Goal: Transaction & Acquisition: Purchase product/service

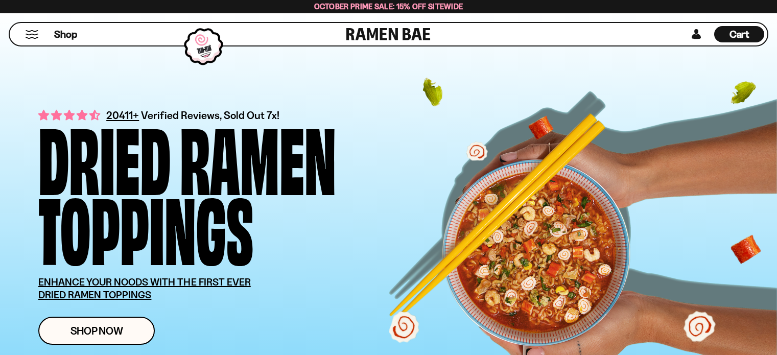
scroll to position [153, 0]
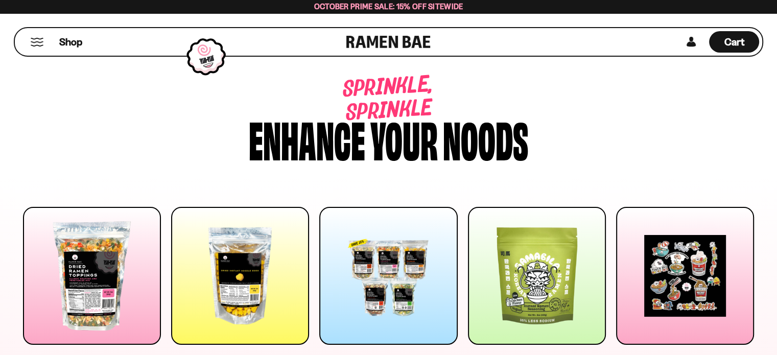
scroll to position [102, 0]
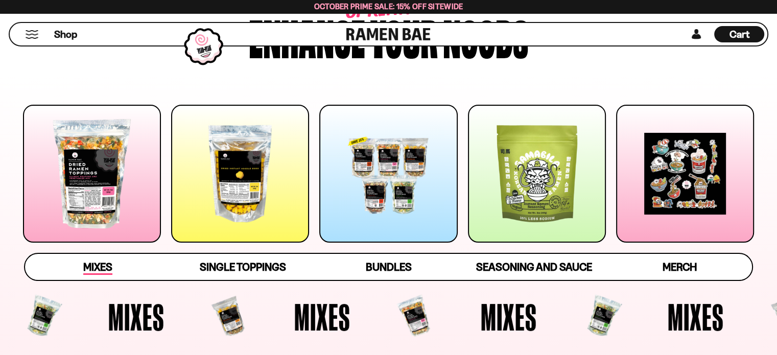
click at [89, 263] on span "Mixes" at bounding box center [97, 268] width 29 height 14
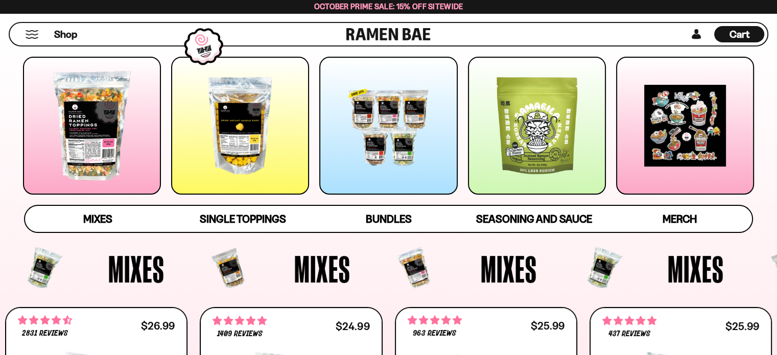
scroll to position [140, 0]
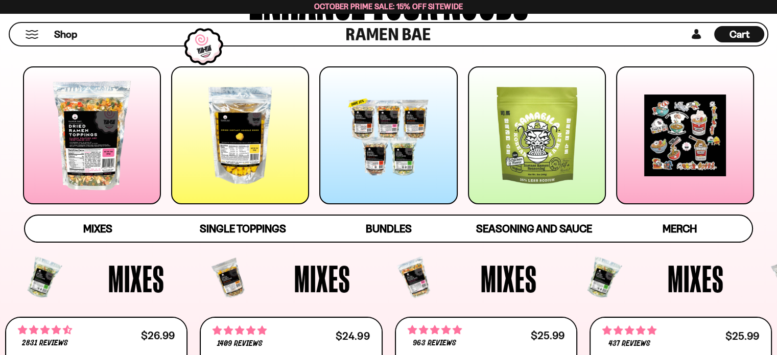
click at [264, 154] on div at bounding box center [240, 135] width 138 height 138
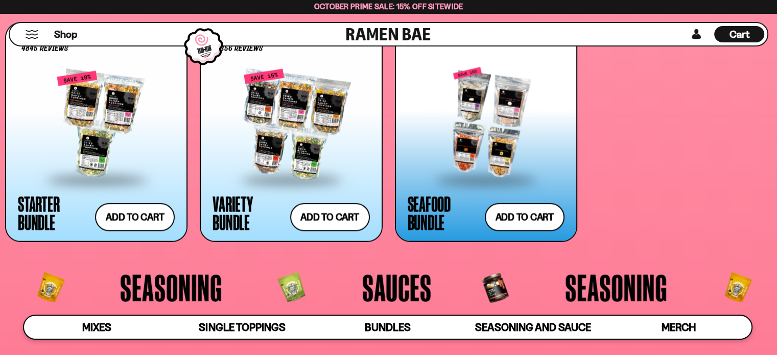
scroll to position [2209, 0]
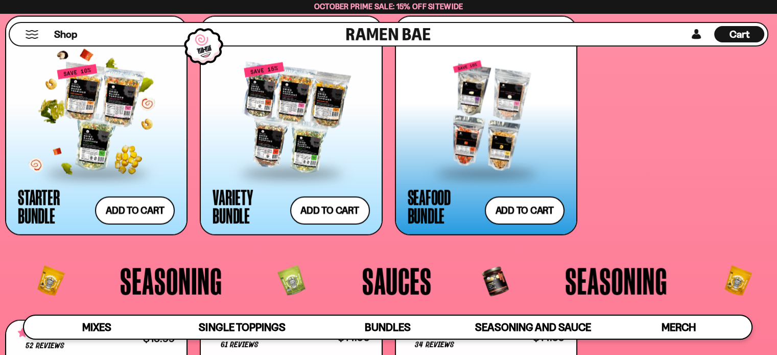
click at [87, 107] on div at bounding box center [96, 118] width 157 height 108
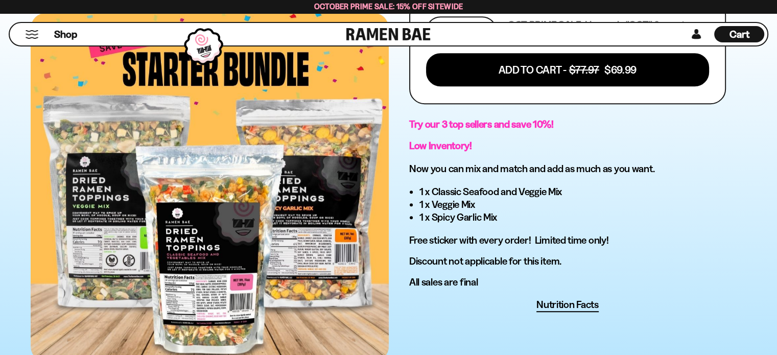
scroll to position [511, 0]
